Goal: Find specific page/section: Find specific page/section

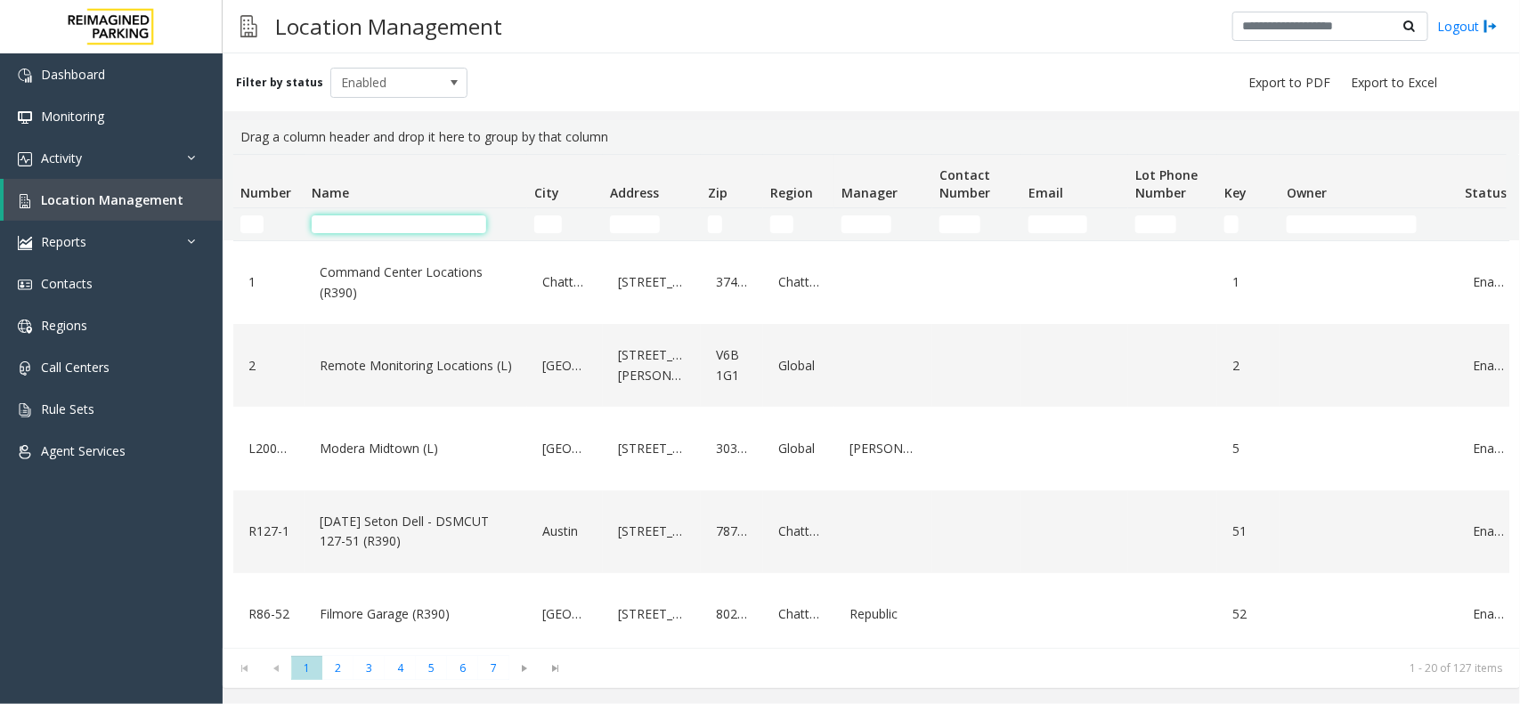
click at [375, 229] on input "Name Filter" at bounding box center [399, 225] width 175 height 18
click at [349, 236] on td "Name Filter" at bounding box center [416, 224] width 223 height 32
click at [348, 228] on input "Name Filter" at bounding box center [399, 225] width 175 height 18
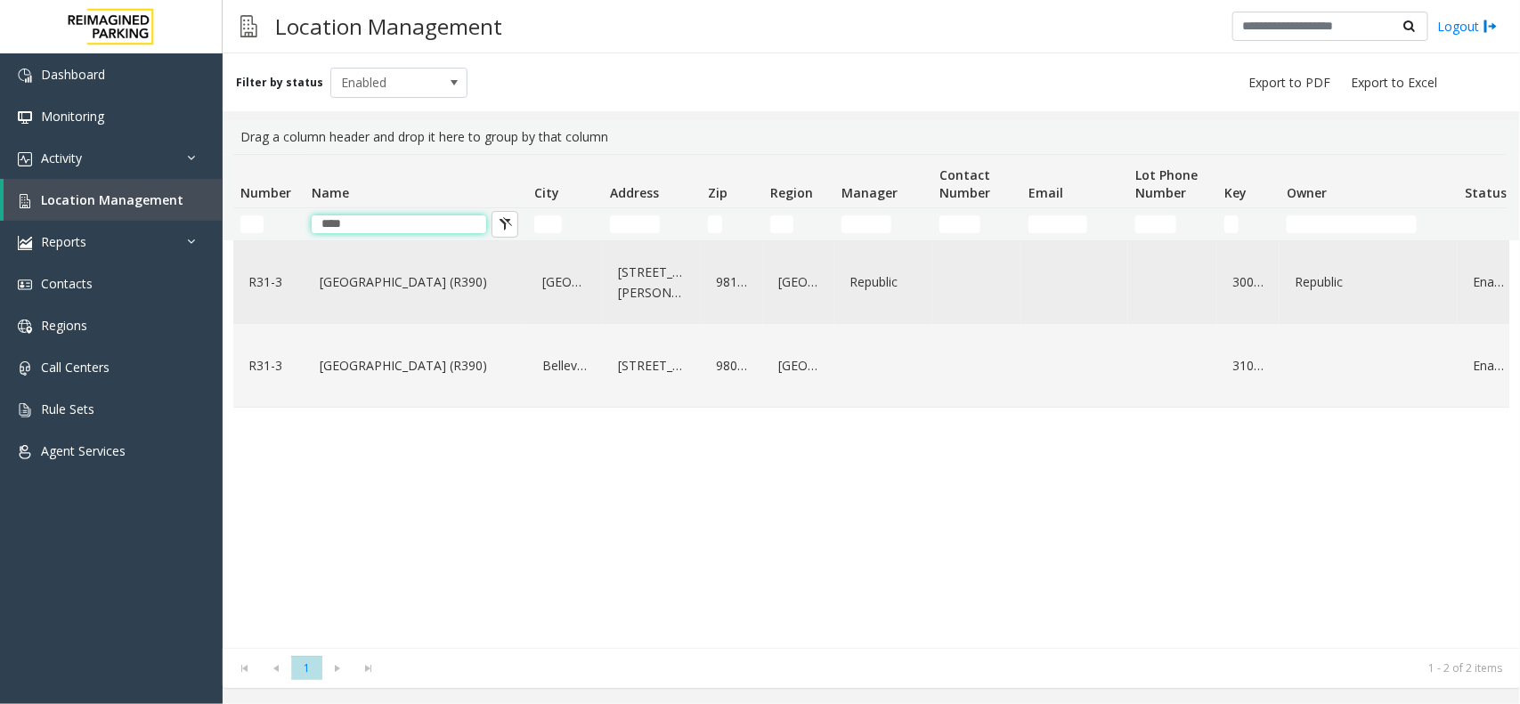
type input "****"
click at [405, 276] on link "Bell Street Garage (R390)" at bounding box center [415, 282] width 201 height 28
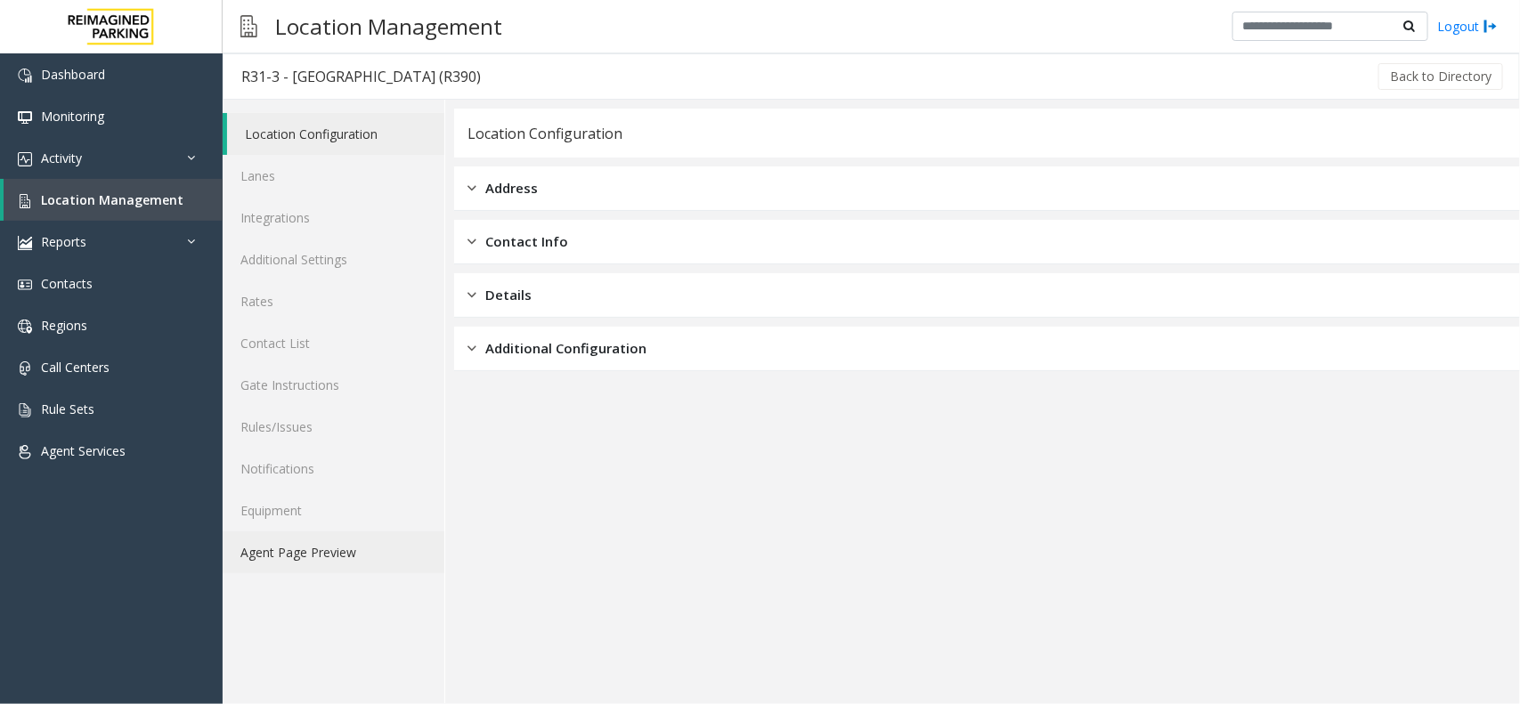
click at [317, 552] on link "Agent Page Preview" at bounding box center [334, 553] width 222 height 42
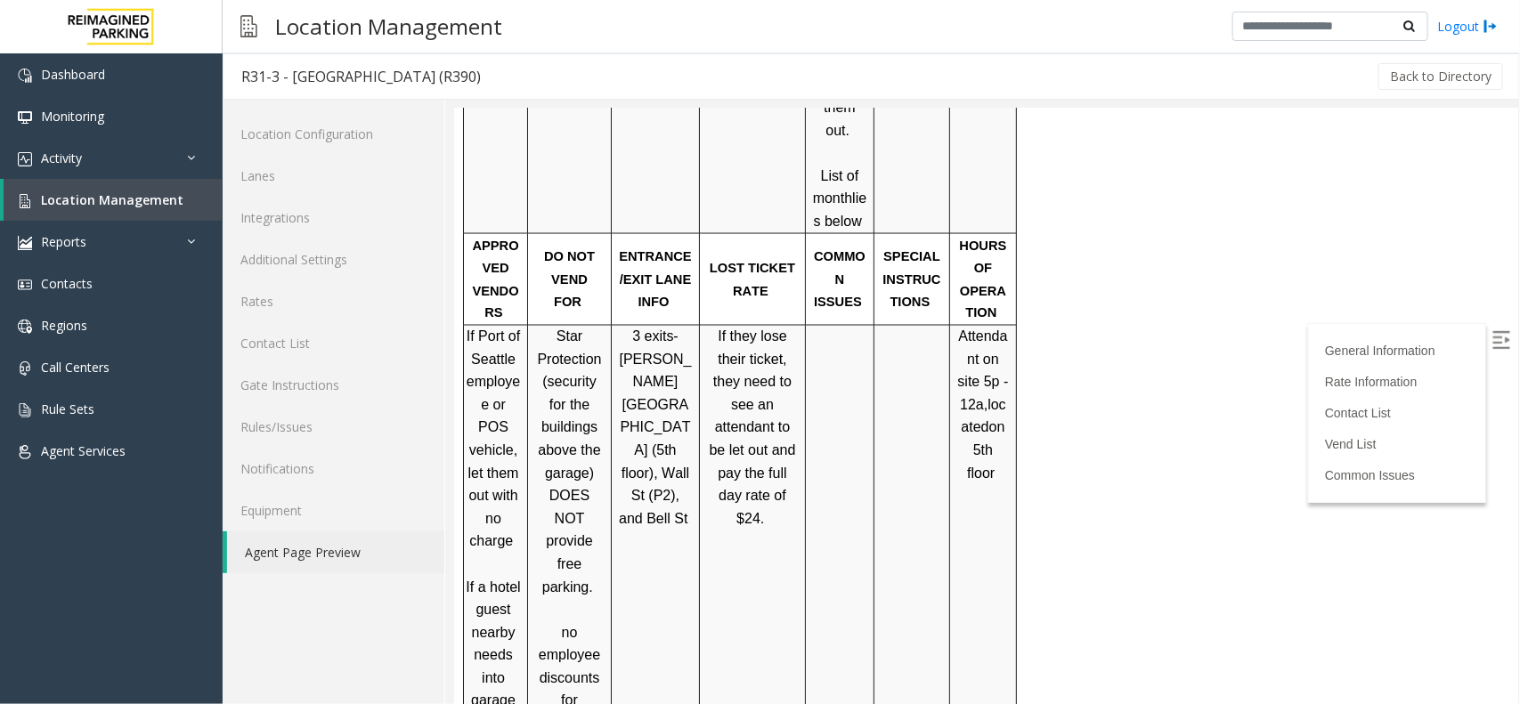
scroll to position [1336, 0]
